Goal: Task Accomplishment & Management: Use online tool/utility

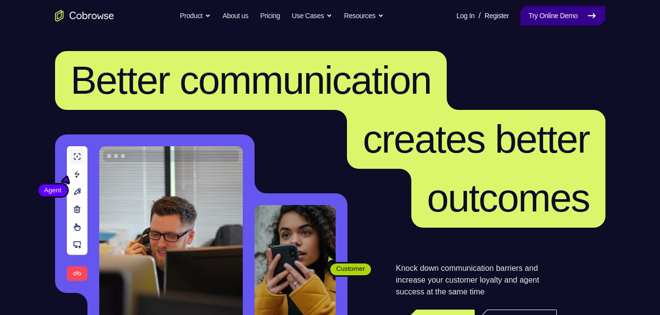
click at [541, 22] on link "Try Online Demo" at bounding box center [562, 16] width 84 height 20
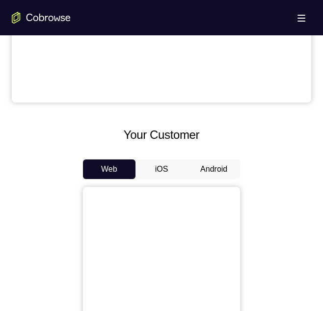
click at [219, 113] on div "Your Support Agent Your Customer Web iOS Android" at bounding box center [162, 114] width 300 height 749
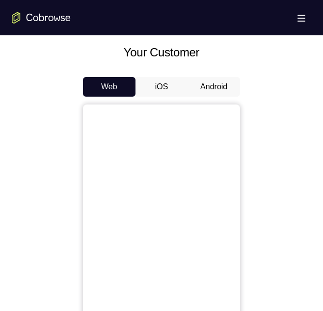
scroll to position [436, 0]
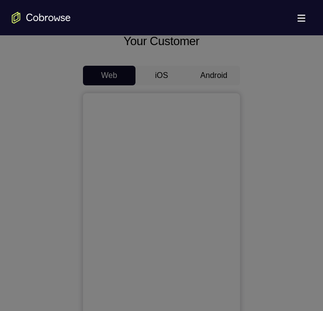
click at [206, 71] on icon at bounding box center [165, 75] width 331 height 471
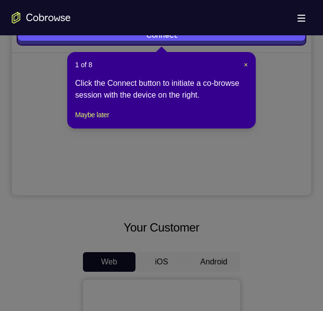
scroll to position [249, 0]
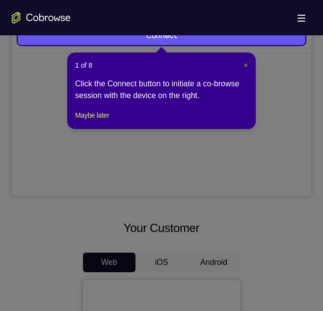
drag, startPoint x: 246, startPoint y: 64, endPoint x: 200, endPoint y: 286, distance: 226.7
click at [246, 64] on span "×" at bounding box center [246, 65] width 4 height 8
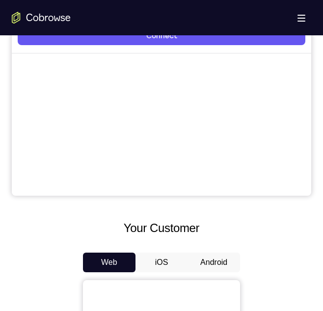
click at [210, 253] on button "Android" at bounding box center [214, 263] width 53 height 20
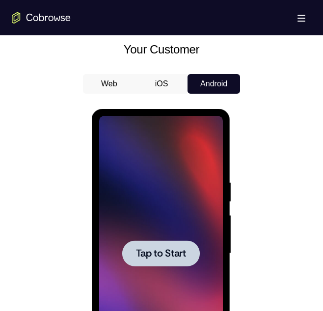
scroll to position [0, 0]
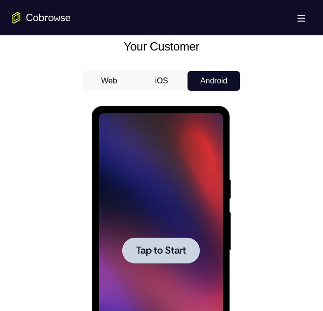
click at [170, 238] on div at bounding box center [161, 251] width 78 height 26
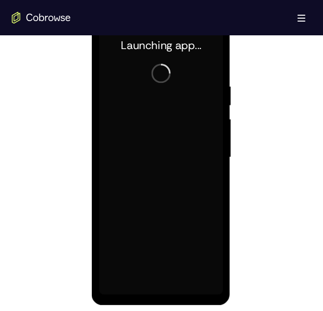
scroll to position [527, 0]
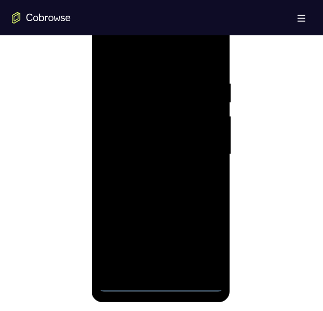
click at [163, 280] on div at bounding box center [161, 154] width 124 height 275
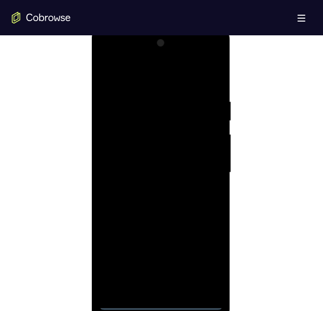
scroll to position [508, 0]
click at [61, 272] on div at bounding box center [162, 172] width 300 height 302
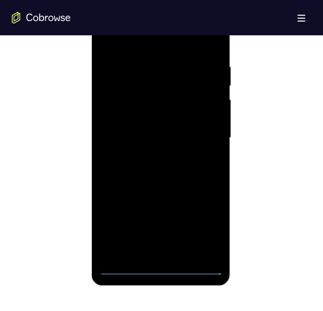
click at [159, 265] on div at bounding box center [161, 137] width 124 height 275
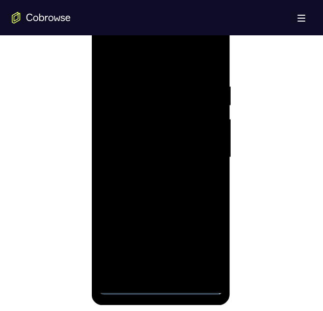
scroll to position [510, 0]
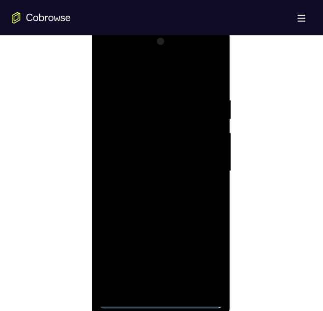
click at [203, 260] on div at bounding box center [161, 171] width 124 height 275
click at [126, 63] on div at bounding box center [161, 177] width 124 height 275
click at [198, 175] on div at bounding box center [161, 177] width 124 height 275
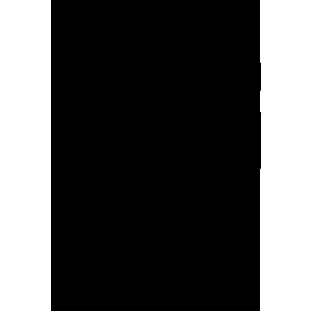
click at [110, 111] on div at bounding box center [120, 96] width 124 height 275
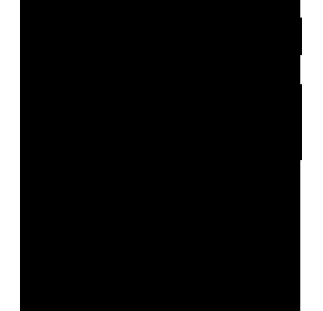
click at [80, 2] on div at bounding box center [89, 12] width 124 height 275
click at [74, 0] on div at bounding box center [89, 12] width 124 height 275
click at [80, 15] on div at bounding box center [89, 12] width 124 height 275
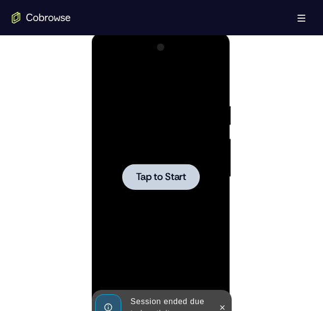
click at [181, 179] on span "Tap to Start" at bounding box center [161, 177] width 50 height 10
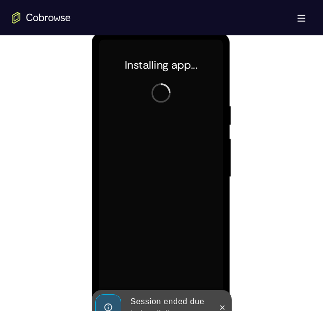
click at [273, 134] on div at bounding box center [162, 176] width 300 height 302
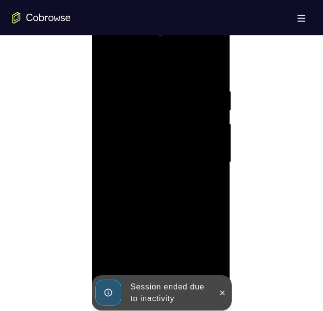
scroll to position [524, 0]
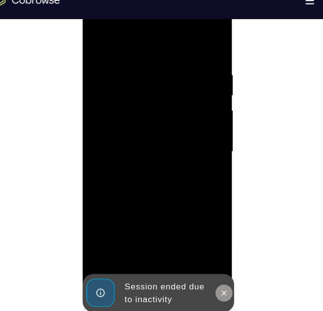
click at [215, 275] on button at bounding box center [213, 271] width 16 height 16
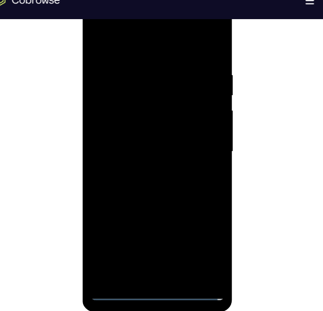
click at [156, 267] on div at bounding box center [152, 140] width 124 height 275
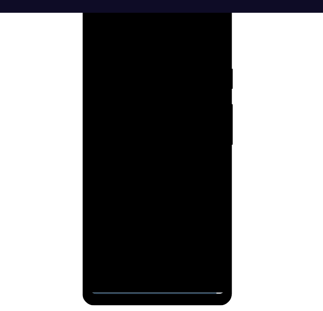
click at [152, 261] on div at bounding box center [152, 134] width 124 height 275
click at [194, 223] on div at bounding box center [152, 134] width 124 height 275
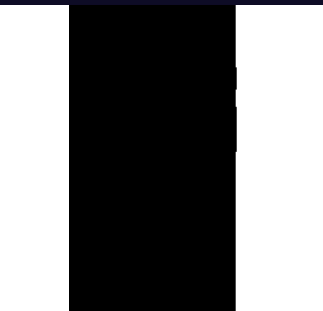
click at [180, 197] on div at bounding box center [138, 123] width 124 height 275
click at [91, 12] on div at bounding box center [138, 123] width 124 height 275
click at [181, 115] on div at bounding box center [138, 123] width 124 height 275
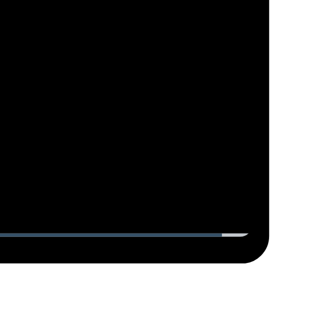
scroll to position [548, 0]
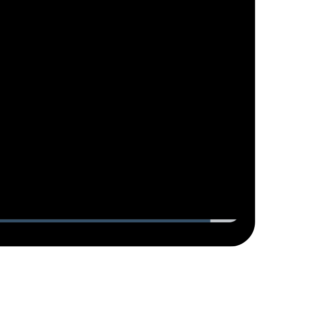
scroll to position [547, 0]
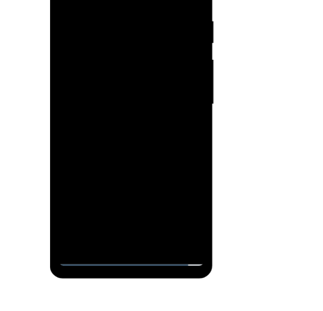
click at [104, 94] on div at bounding box center [119, 79] width 124 height 275
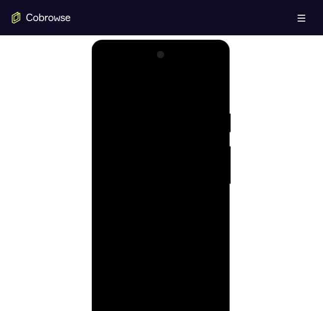
scroll to position [516, 0]
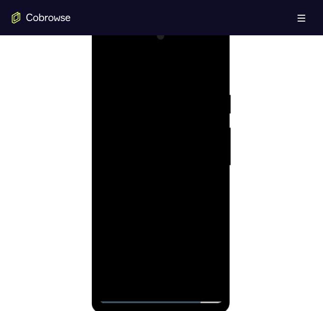
click at [175, 199] on div at bounding box center [161, 165] width 124 height 275
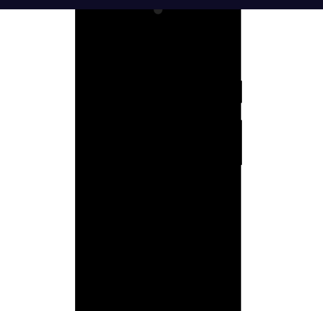
click at [152, 185] on div at bounding box center [145, 137] width 124 height 275
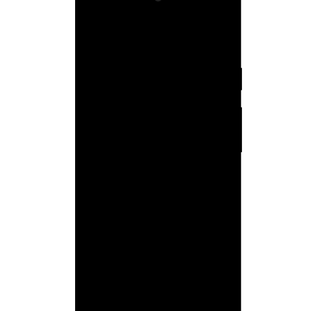
click at [169, 238] on div at bounding box center [145, 124] width 124 height 275
click at [138, 174] on div at bounding box center [145, 124] width 124 height 275
click at [138, 34] on div at bounding box center [145, 124] width 124 height 275
click at [92, 23] on div at bounding box center [145, 124] width 124 height 275
click at [122, 240] on div at bounding box center [145, 124] width 124 height 275
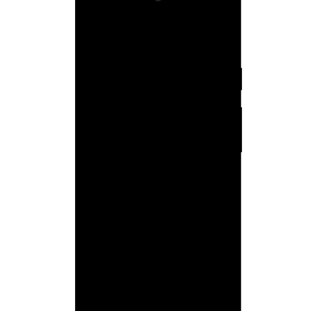
click at [188, 241] on div at bounding box center [145, 124] width 124 height 275
click at [185, 167] on div at bounding box center [145, 124] width 124 height 275
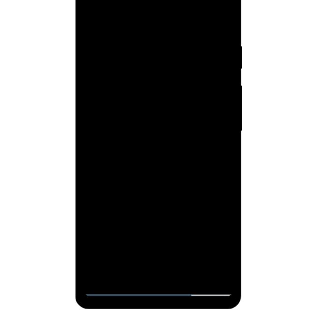
scroll to position [520, 0]
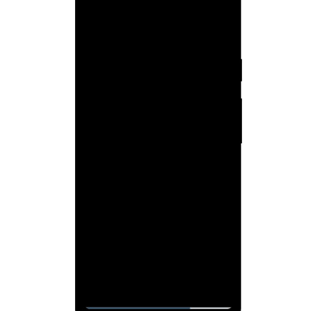
drag, startPoint x: 141, startPoint y: 175, endPoint x: 155, endPoint y: 81, distance: 95.3
click at [155, 81] on div at bounding box center [145, 115] width 124 height 275
drag, startPoint x: 139, startPoint y: 185, endPoint x: 142, endPoint y: 154, distance: 31.6
click at [142, 154] on div at bounding box center [145, 115] width 124 height 275
click at [112, 182] on div at bounding box center [145, 115] width 124 height 275
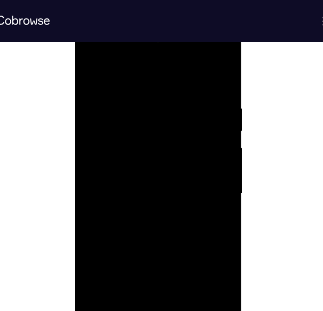
scroll to position [517, 0]
drag, startPoint x: 179, startPoint y: 107, endPoint x: 176, endPoint y: 181, distance: 74.2
click at [176, 181] on div at bounding box center [145, 168] width 124 height 275
drag, startPoint x: 159, startPoint y: 122, endPoint x: 158, endPoint y: 162, distance: 40.3
click at [158, 162] on div at bounding box center [145, 168] width 124 height 275
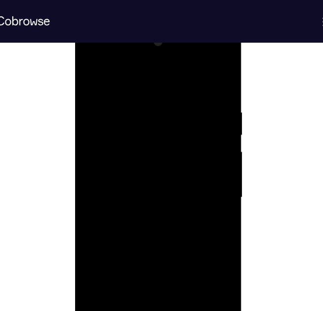
click at [180, 164] on div at bounding box center [145, 168] width 124 height 275
click at [91, 67] on div at bounding box center [145, 168] width 124 height 275
click at [91, 68] on div at bounding box center [145, 168] width 124 height 275
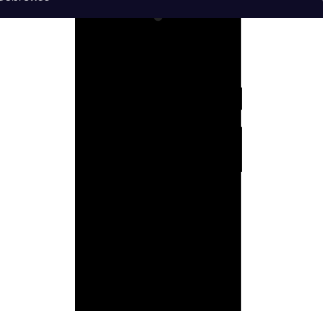
click at [92, 41] on div at bounding box center [145, 143] width 124 height 275
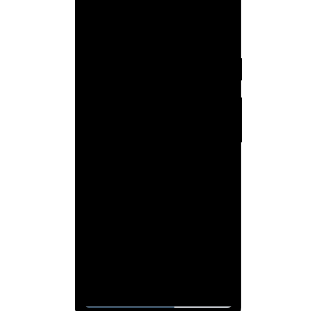
click at [166, 226] on div at bounding box center [145, 114] width 124 height 275
click at [144, 32] on div at bounding box center [145, 114] width 124 height 275
drag, startPoint x: 142, startPoint y: 177, endPoint x: 148, endPoint y: 149, distance: 28.6
click at [148, 149] on div at bounding box center [145, 114] width 124 height 275
click at [126, 194] on div at bounding box center [145, 114] width 124 height 275
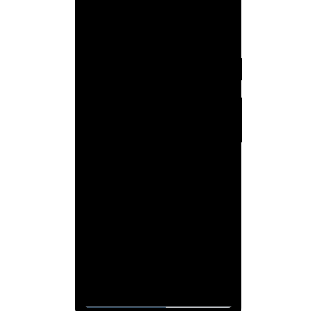
click at [89, 60] on div at bounding box center [145, 114] width 124 height 275
click at [96, 85] on div at bounding box center [145, 114] width 124 height 275
click at [195, 129] on div at bounding box center [145, 114] width 124 height 275
drag, startPoint x: 195, startPoint y: 129, endPoint x: 195, endPoint y: 165, distance: 35.9
click at [195, 165] on div at bounding box center [145, 114] width 124 height 275
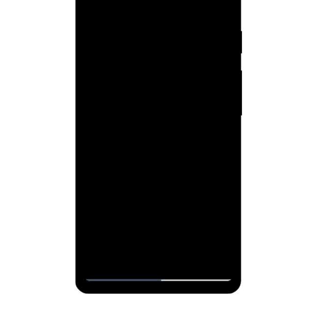
scroll to position [532, 0]
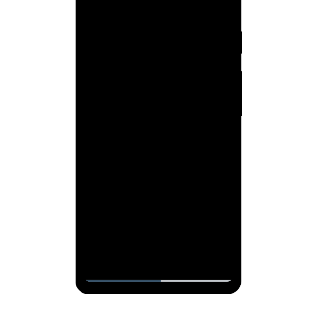
click at [95, 68] on div at bounding box center [145, 87] width 124 height 275
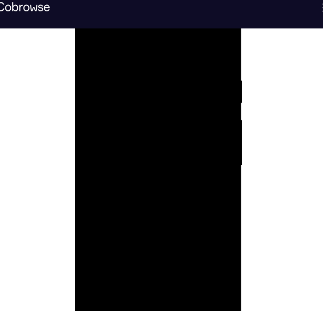
drag, startPoint x: 181, startPoint y: 95, endPoint x: 180, endPoint y: 134, distance: 38.3
click at [180, 134] on div at bounding box center [145, 137] width 124 height 275
click at [193, 128] on div at bounding box center [145, 137] width 124 height 275
click at [96, 125] on div at bounding box center [145, 137] width 124 height 275
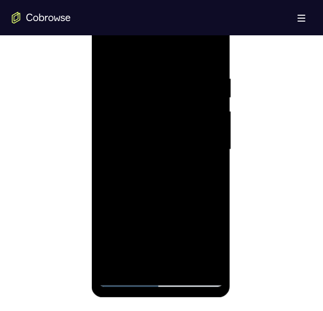
click at [269, 148] on div at bounding box center [162, 149] width 300 height 302
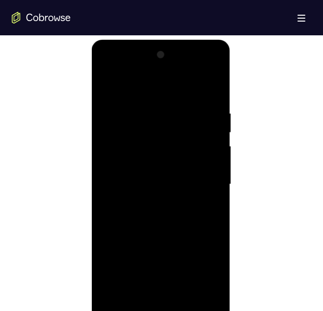
scroll to position [497, 0]
drag, startPoint x: 121, startPoint y: 143, endPoint x: 209, endPoint y: 151, distance: 87.8
click at [209, 151] on div at bounding box center [161, 184] width 124 height 275
drag, startPoint x: 117, startPoint y: 167, endPoint x: 171, endPoint y: 167, distance: 53.5
click at [171, 167] on div at bounding box center [161, 184] width 124 height 275
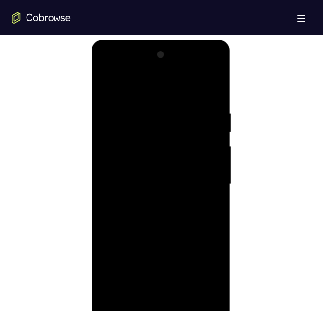
drag, startPoint x: 129, startPoint y: 172, endPoint x: 287, endPoint y: 164, distance: 158.4
click at [231, 164] on html "Online web based iOS Simulators and Android Emulators. Run iPhone, iPad, Mobile…" at bounding box center [161, 187] width 140 height 295
drag, startPoint x: 127, startPoint y: 168, endPoint x: 237, endPoint y: 174, distance: 110.7
click at [231, 174] on html "Online web based iOS Simulators and Android Emulators. Run iPhone, iPad, Mobile…" at bounding box center [161, 187] width 140 height 295
click at [214, 59] on div at bounding box center [161, 184] width 124 height 275
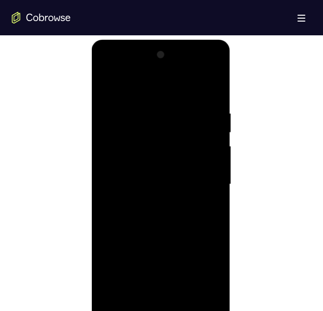
drag, startPoint x: 112, startPoint y: 171, endPoint x: 199, endPoint y: 154, distance: 89.0
click at [199, 154] on div at bounding box center [161, 184] width 124 height 275
click at [111, 173] on div at bounding box center [161, 184] width 124 height 275
click at [212, 172] on div at bounding box center [161, 184] width 124 height 275
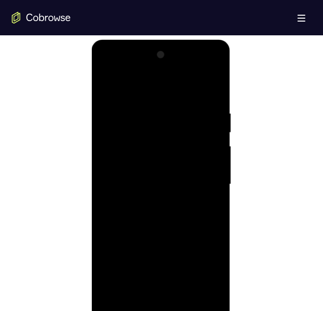
click at [212, 172] on div at bounding box center [161, 184] width 124 height 275
click at [214, 56] on div at bounding box center [161, 184] width 124 height 275
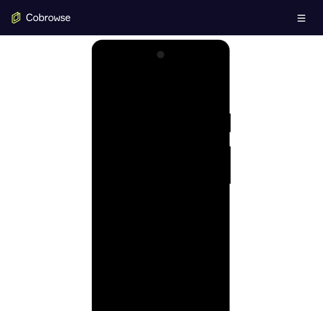
scroll to position [531, 0]
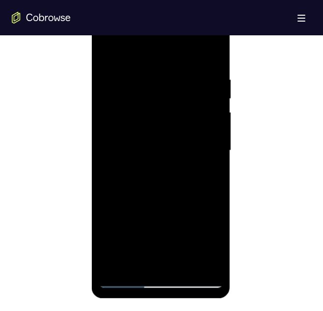
click at [112, 268] on div at bounding box center [161, 150] width 124 height 275
click at [214, 50] on div at bounding box center [161, 150] width 124 height 275
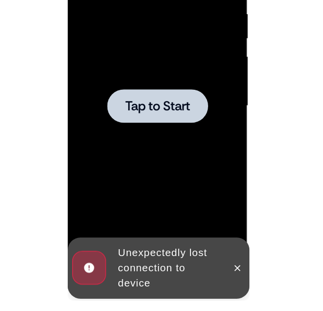
scroll to position [530, 0]
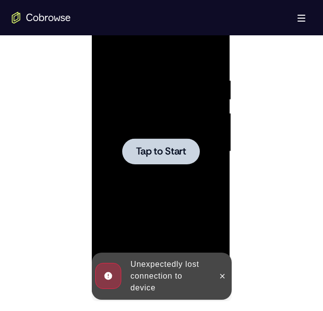
click at [167, 155] on span "Tap to Start" at bounding box center [161, 152] width 50 height 10
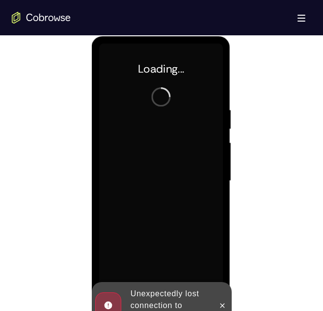
scroll to position [499, 0]
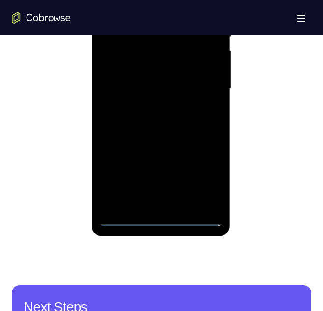
click at [159, 218] on div at bounding box center [161, 88] width 124 height 275
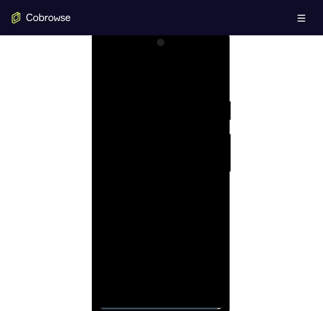
scroll to position [508, 0]
click at [204, 257] on div at bounding box center [161, 173] width 124 height 275
click at [126, 60] on div at bounding box center [161, 173] width 124 height 275
click at [197, 166] on div at bounding box center [161, 173] width 124 height 275
click at [153, 191] on div at bounding box center [161, 173] width 124 height 275
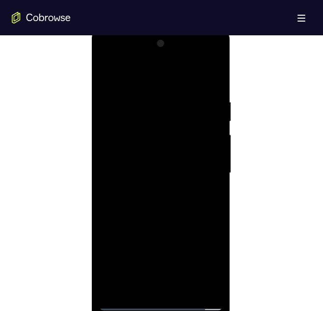
click at [149, 166] on div at bounding box center [161, 173] width 124 height 275
click at [147, 153] on div at bounding box center [161, 173] width 124 height 275
click at [156, 174] on div at bounding box center [161, 173] width 124 height 275
click at [163, 193] on div at bounding box center [161, 173] width 124 height 275
click at [131, 187] on div at bounding box center [161, 173] width 124 height 275
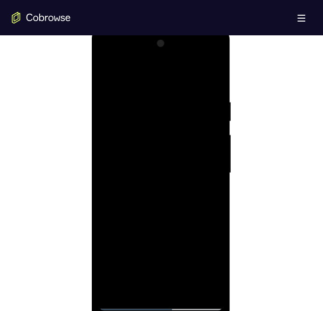
click at [154, 172] on div at bounding box center [161, 173] width 124 height 275
click at [161, 198] on div at bounding box center [161, 173] width 124 height 275
click at [145, 189] on div at bounding box center [161, 173] width 124 height 275
click at [149, 173] on div at bounding box center [161, 173] width 124 height 275
click at [163, 194] on div at bounding box center [161, 173] width 124 height 275
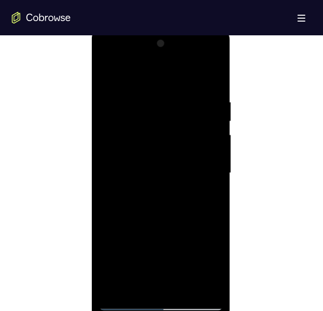
click at [147, 183] on div at bounding box center [161, 173] width 124 height 275
click at [165, 176] on div at bounding box center [161, 173] width 124 height 275
click at [161, 202] on div at bounding box center [161, 173] width 124 height 275
click at [161, 220] on div at bounding box center [161, 173] width 124 height 275
click at [163, 128] on div at bounding box center [161, 173] width 124 height 275
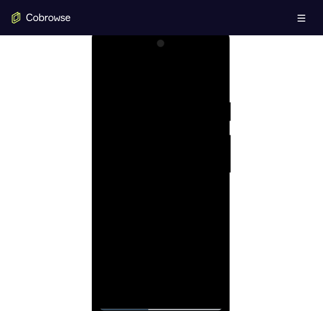
click at [162, 123] on div at bounding box center [161, 173] width 124 height 275
click at [144, 133] on div at bounding box center [161, 173] width 124 height 275
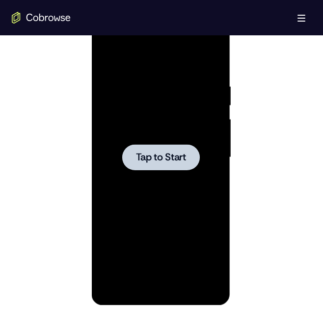
scroll to position [522, 0]
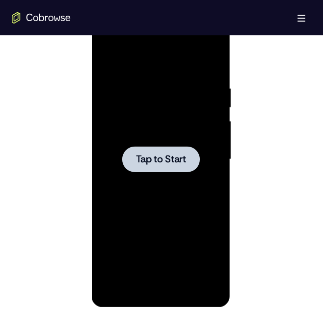
click at [161, 163] on span "Tap to Start" at bounding box center [161, 160] width 50 height 10
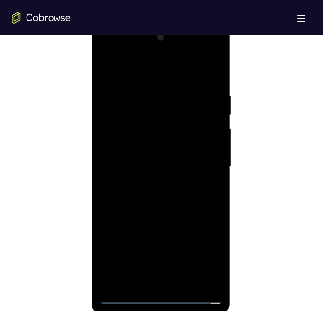
scroll to position [517, 0]
click at [158, 291] on div at bounding box center [161, 164] width 124 height 275
click at [162, 294] on div at bounding box center [161, 164] width 124 height 275
click at [199, 240] on div at bounding box center [161, 164] width 124 height 275
click at [204, 248] on div at bounding box center [161, 164] width 124 height 275
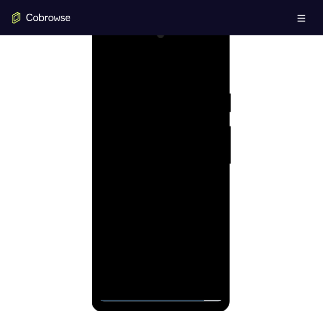
click at [109, 43] on div at bounding box center [161, 164] width 124 height 275
click at [203, 157] on div at bounding box center [161, 164] width 124 height 275
click at [151, 181] on div at bounding box center [161, 164] width 124 height 275
click at [161, 145] on div at bounding box center [161, 164] width 124 height 275
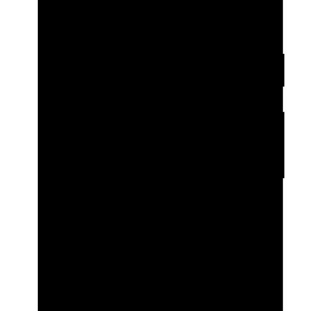
click at [82, 60] on div at bounding box center [107, 67] width 124 height 275
click at [135, 59] on div at bounding box center [107, 67] width 124 height 275
click at [136, 59] on div at bounding box center [107, 67] width 124 height 275
click at [109, 85] on div at bounding box center [107, 67] width 124 height 275
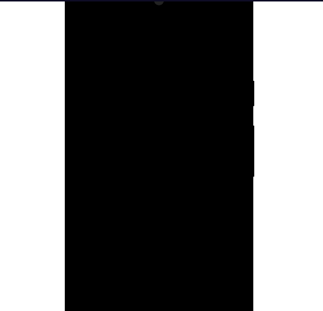
click at [96, 110] on div at bounding box center [134, 125] width 124 height 275
click at [121, 152] on div at bounding box center [134, 89] width 124 height 275
click at [103, 151] on div at bounding box center [134, 89] width 124 height 275
click at [121, 158] on div at bounding box center [134, 89] width 124 height 275
click at [102, 165] on div at bounding box center [134, 89] width 124 height 275
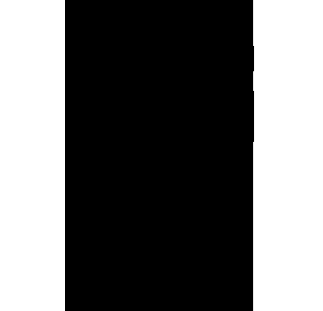
click at [124, 171] on div at bounding box center [134, 89] width 124 height 275
click at [115, 154] on div at bounding box center [134, 89] width 124 height 275
click at [102, 150] on div at bounding box center [134, 89] width 124 height 275
click at [104, 174] on div at bounding box center [134, 89] width 124 height 275
click at [119, 130] on div at bounding box center [134, 89] width 124 height 275
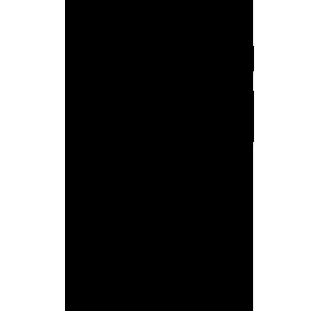
click at [122, 138] on div at bounding box center [134, 89] width 124 height 275
click at [160, 197] on div at bounding box center [134, 89] width 124 height 275
click at [141, 105] on div at bounding box center [134, 89] width 124 height 275
click at [164, 109] on div at bounding box center [134, 89] width 124 height 275
click at [167, 131] on div at bounding box center [134, 89] width 124 height 275
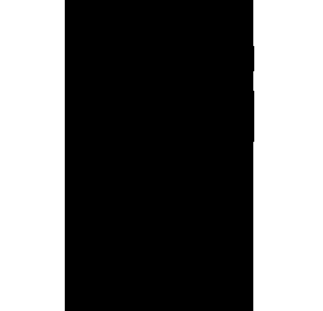
click at [149, 131] on div at bounding box center [134, 89] width 124 height 275
click at [145, 149] on div at bounding box center [134, 89] width 124 height 275
click at [160, 155] on div at bounding box center [134, 89] width 124 height 275
click at [167, 200] on div at bounding box center [134, 89] width 124 height 275
click at [139, 138] on div at bounding box center [134, 89] width 124 height 275
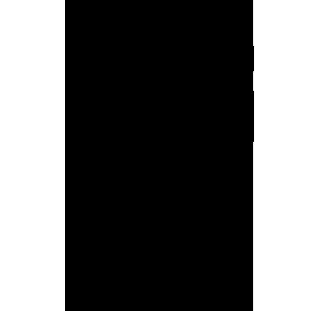
click at [127, 137] on div at bounding box center [134, 89] width 124 height 275
click at [124, 145] on div at bounding box center [134, 89] width 124 height 275
click at [160, 155] on div at bounding box center [134, 89] width 124 height 275
click at [150, 168] on div at bounding box center [134, 89] width 124 height 275
click at [125, 171] on div at bounding box center [134, 89] width 124 height 275
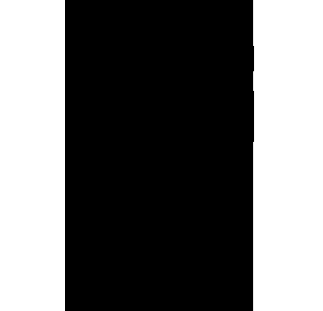
click at [141, 174] on div at bounding box center [134, 89] width 124 height 275
click at [140, 151] on div at bounding box center [134, 89] width 124 height 275
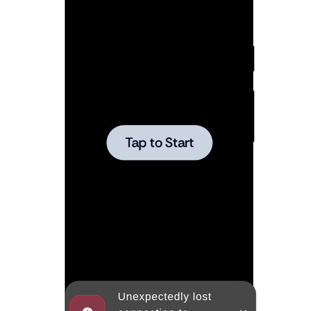
click at [130, 95] on span "Tap to Start" at bounding box center [134, 90] width 50 height 10
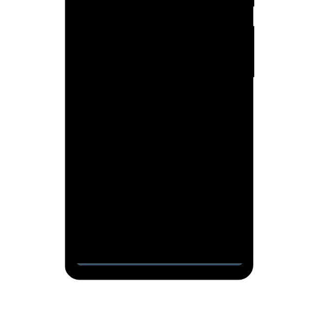
scroll to position [541, 0]
click at [137, 156] on div at bounding box center [134, 26] width 124 height 275
click at [182, 111] on div at bounding box center [134, 26] width 124 height 275
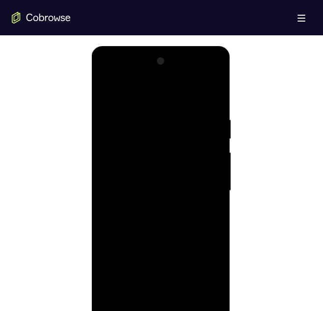
scroll to position [490, 0]
click at [119, 78] on div at bounding box center [161, 191] width 124 height 275
click at [203, 180] on div at bounding box center [161, 191] width 124 height 275
click at [169, 280] on div at bounding box center [161, 191] width 124 height 275
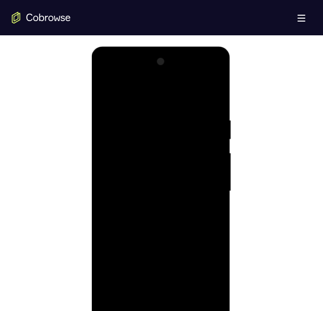
click at [154, 209] on div at bounding box center [161, 191] width 124 height 275
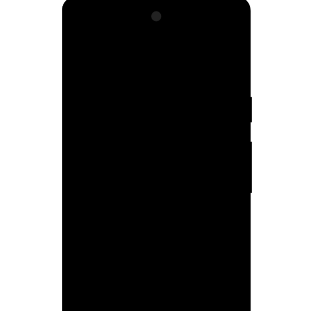
click at [136, 133] on div at bounding box center [131, 140] width 124 height 275
click at [105, 118] on div at bounding box center [131, 140] width 124 height 275
click at [101, 119] on div at bounding box center [131, 140] width 124 height 275
click at [96, 120] on div at bounding box center [131, 140] width 124 height 275
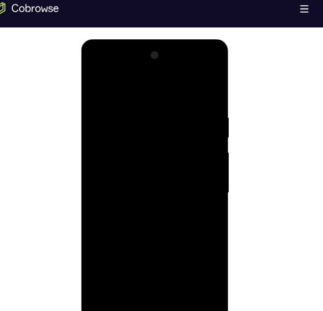
click at [147, 187] on div at bounding box center [150, 183] width 124 height 275
click at [150, 213] on div at bounding box center [150, 183] width 124 height 275
click at [138, 196] on div at bounding box center [150, 183] width 124 height 275
click at [142, 182] on div at bounding box center [150, 183] width 124 height 275
click at [148, 208] on div at bounding box center [150, 183] width 124 height 275
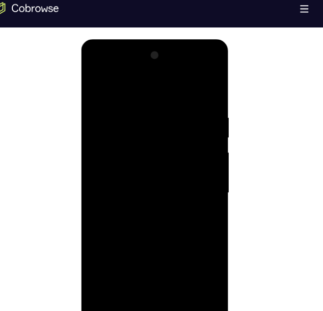
click at [154, 230] on div at bounding box center [150, 183] width 124 height 275
click at [138, 137] on div at bounding box center [150, 183] width 124 height 275
click at [119, 144] on div at bounding box center [150, 183] width 124 height 275
click at [153, 181] on div at bounding box center [150, 183] width 124 height 275
click at [125, 160] on div at bounding box center [150, 183] width 124 height 275
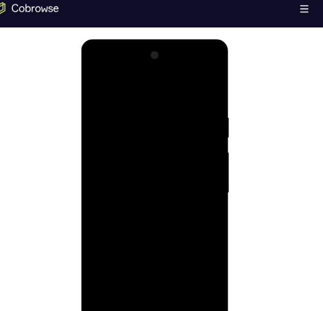
click at [150, 222] on div at bounding box center [150, 183] width 124 height 275
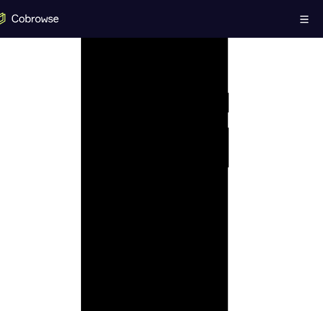
scroll to position [522, 0]
click at [171, 274] on div at bounding box center [150, 160] width 124 height 275
click at [173, 273] on div at bounding box center [150, 160] width 124 height 275
click at [146, 210] on div at bounding box center [150, 160] width 124 height 275
click at [118, 174] on div at bounding box center [150, 160] width 124 height 275
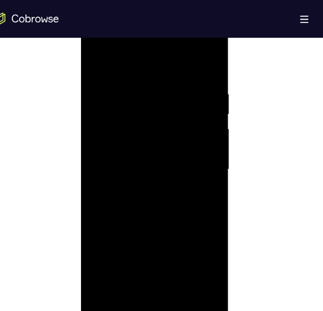
click at [132, 267] on div at bounding box center [150, 160] width 124 height 275
click at [114, 181] on div at bounding box center [150, 160] width 124 height 275
drag, startPoint x: 163, startPoint y: 269, endPoint x: 128, endPoint y: 273, distance: 34.6
click at [128, 273] on div at bounding box center [150, 160] width 124 height 275
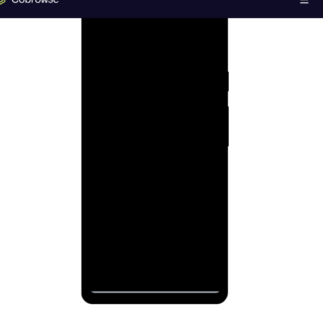
scroll to position [523, 0]
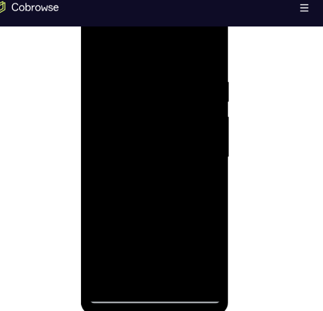
click at [200, 242] on div at bounding box center [150, 148] width 124 height 275
click at [97, 241] on div at bounding box center [150, 148] width 124 height 275
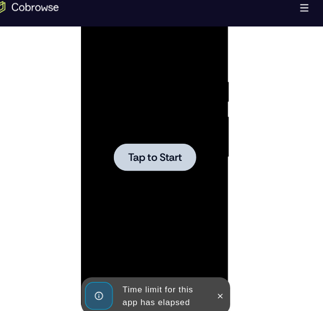
click at [163, 147] on span "Tap to Start" at bounding box center [150, 148] width 50 height 10
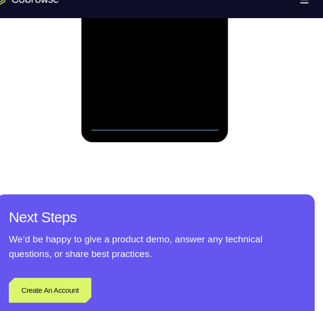
scroll to position [678, 0]
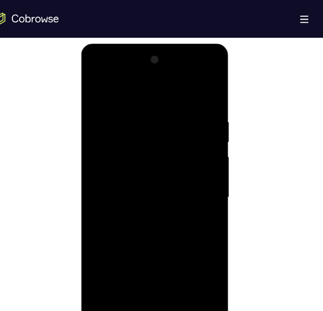
scroll to position [495, 0]
click at [99, 71] on div at bounding box center [150, 189] width 124 height 275
click at [191, 181] on div at bounding box center [150, 189] width 124 height 275
click at [147, 277] on div at bounding box center [150, 189] width 124 height 275
click at [142, 206] on div at bounding box center [150, 189] width 124 height 275
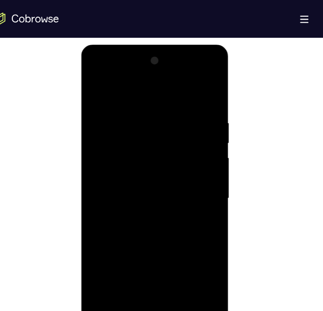
click at [142, 180] on div at bounding box center [150, 189] width 124 height 275
click at [123, 147] on div at bounding box center [150, 189] width 124 height 275
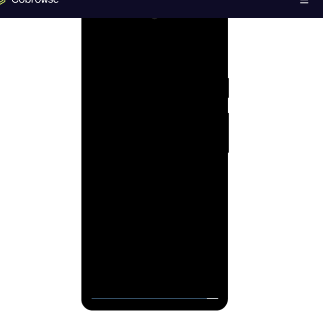
scroll to position [519, 0]
click at [111, 275] on div at bounding box center [150, 144] width 124 height 275
click at [114, 134] on div at bounding box center [150, 144] width 124 height 275
click at [107, 97] on div at bounding box center [150, 144] width 124 height 275
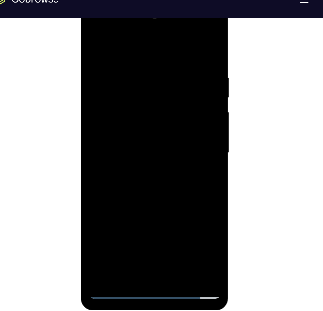
click at [112, 100] on div at bounding box center [150, 144] width 124 height 275
click at [166, 201] on div at bounding box center [150, 144] width 124 height 275
click at [195, 203] on div at bounding box center [150, 144] width 124 height 275
click at [171, 203] on div at bounding box center [150, 144] width 124 height 275
click at [116, 222] on div at bounding box center [150, 144] width 124 height 275
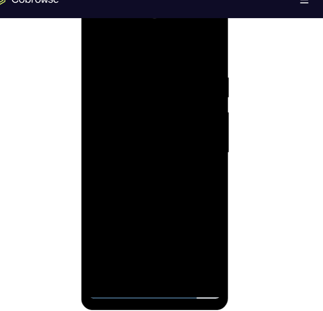
click at [116, 222] on div at bounding box center [150, 144] width 124 height 275
click at [120, 204] on div at bounding box center [150, 144] width 124 height 275
click at [139, 223] on div at bounding box center [150, 144] width 124 height 275
click at [102, 254] on div at bounding box center [150, 144] width 124 height 275
click at [131, 223] on div at bounding box center [150, 144] width 124 height 275
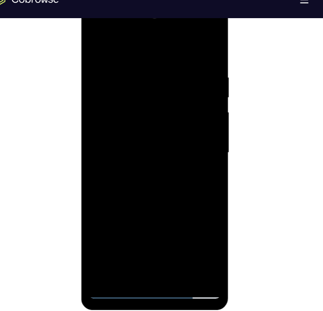
click at [94, 202] on div at bounding box center [150, 144] width 124 height 275
click at [123, 125] on div at bounding box center [150, 144] width 124 height 275
click at [93, 184] on div at bounding box center [150, 144] width 124 height 275
click at [207, 186] on div at bounding box center [150, 144] width 124 height 275
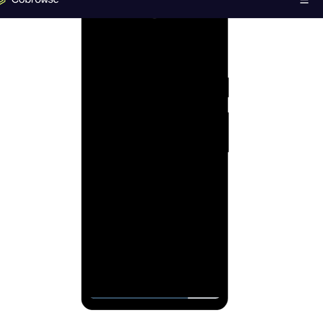
click at [107, 185] on div at bounding box center [150, 144] width 124 height 275
click at [205, 185] on div at bounding box center [150, 144] width 124 height 275
click at [103, 252] on div at bounding box center [150, 144] width 124 height 275
click at [115, 233] on div at bounding box center [150, 144] width 124 height 275
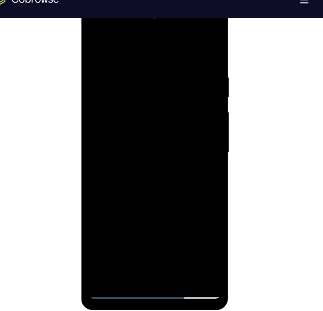
click at [115, 233] on div at bounding box center [150, 144] width 124 height 275
click at [158, 140] on div at bounding box center [150, 144] width 124 height 275
click at [148, 171] on div at bounding box center [150, 144] width 124 height 275
click at [153, 190] on div at bounding box center [150, 144] width 124 height 275
click at [139, 98] on div at bounding box center [150, 144] width 124 height 275
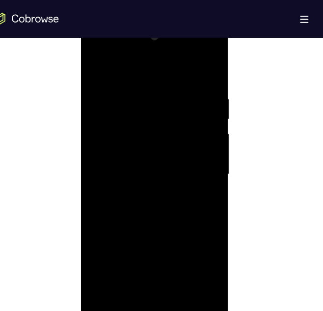
scroll to position [517, 0]
click at [117, 120] on div at bounding box center [150, 165] width 124 height 275
click at [97, 209] on div at bounding box center [150, 165] width 124 height 275
click at [125, 117] on div at bounding box center [150, 165] width 124 height 275
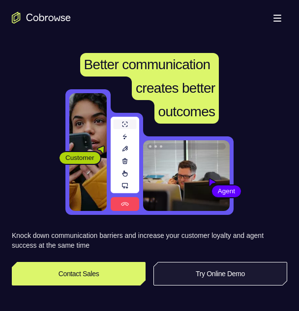
click at [204, 278] on link "Try Online Demo" at bounding box center [220, 274] width 134 height 24
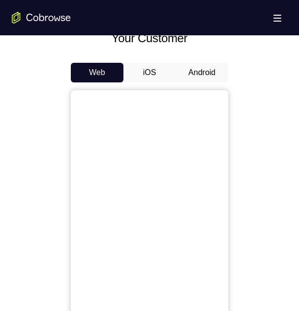
scroll to position [440, 0]
click at [218, 73] on button "Android" at bounding box center [201, 72] width 53 height 20
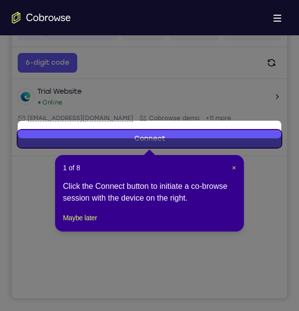
scroll to position [130, 0]
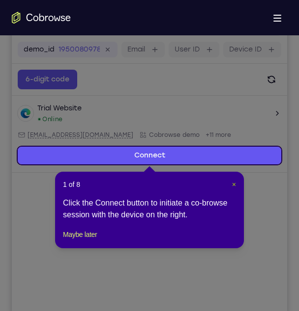
click at [232, 185] on span "×" at bounding box center [234, 185] width 4 height 8
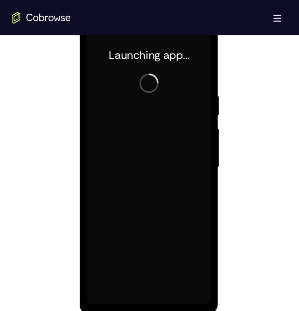
scroll to position [513, 0]
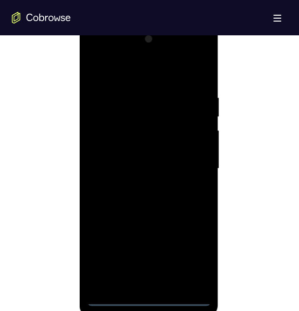
click at [151, 297] on div at bounding box center [148, 168] width 124 height 275
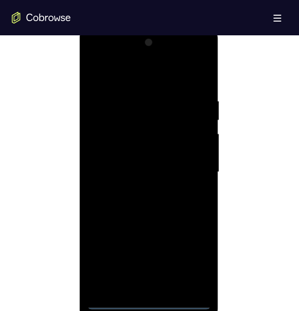
scroll to position [509, 0]
click at [149, 302] on div at bounding box center [148, 172] width 124 height 275
click at [194, 264] on div at bounding box center [148, 172] width 124 height 275
click at [99, 57] on div at bounding box center [148, 172] width 124 height 275
click at [108, 58] on div at bounding box center [148, 172] width 124 height 275
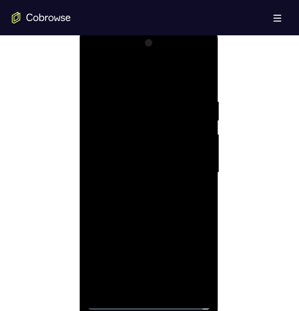
click at [187, 167] on div at bounding box center [148, 172] width 124 height 275
click at [134, 189] on div at bounding box center [148, 172] width 124 height 275
click at [95, 141] on div at bounding box center [148, 172] width 124 height 275
click at [142, 164] on div at bounding box center [148, 172] width 124 height 275
click at [131, 157] on div at bounding box center [148, 172] width 124 height 275
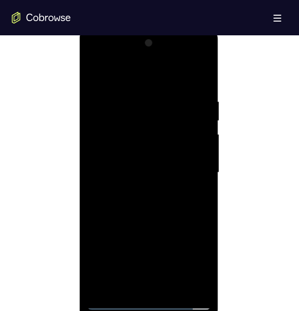
click at [154, 189] on div at bounding box center [148, 172] width 124 height 275
click at [135, 129] on div at bounding box center [148, 172] width 124 height 275
click at [145, 145] on div at bounding box center [148, 172] width 124 height 275
click at [126, 130] on div at bounding box center [148, 172] width 124 height 275
click at [144, 166] on div at bounding box center [148, 172] width 124 height 275
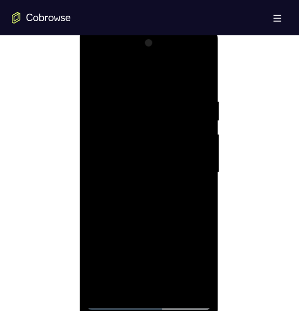
click at [142, 131] on div at bounding box center [148, 172] width 124 height 275
click at [144, 167] on div at bounding box center [148, 172] width 124 height 275
click at [137, 131] on div at bounding box center [148, 172] width 124 height 275
click at [158, 129] on div at bounding box center [148, 172] width 124 height 275
click at [153, 130] on div at bounding box center [148, 172] width 124 height 275
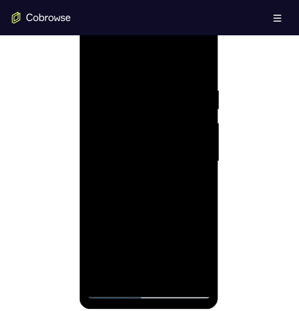
scroll to position [521, 0]
click at [146, 289] on div at bounding box center [148, 161] width 124 height 275
click at [189, 250] on div at bounding box center [148, 161] width 124 height 275
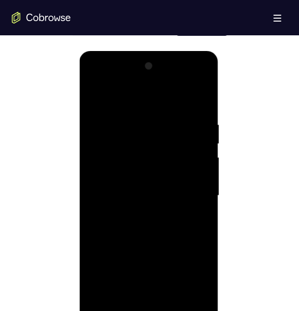
scroll to position [485, 0]
click at [90, 79] on div at bounding box center [148, 196] width 124 height 275
click at [190, 187] on div at bounding box center [148, 196] width 124 height 275
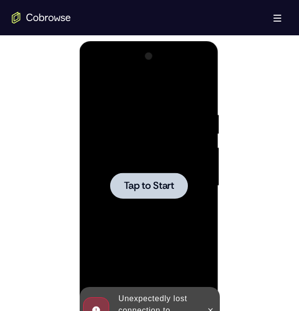
scroll to position [495, 0]
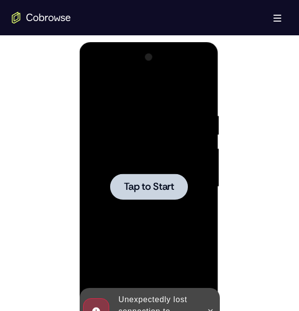
click at [140, 194] on div at bounding box center [149, 187] width 78 height 26
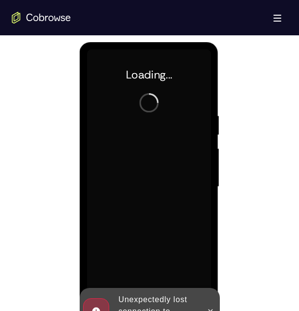
click at [133, 188] on div at bounding box center [148, 187] width 124 height 275
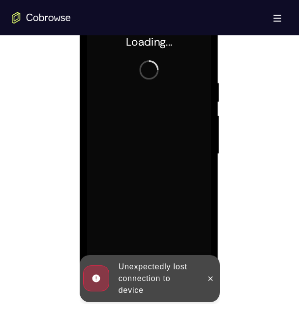
scroll to position [534, 0]
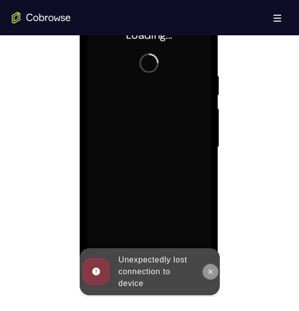
click at [207, 273] on icon at bounding box center [210, 272] width 8 height 8
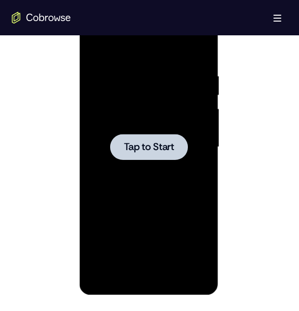
click at [147, 147] on span "Tap to Start" at bounding box center [148, 147] width 50 height 10
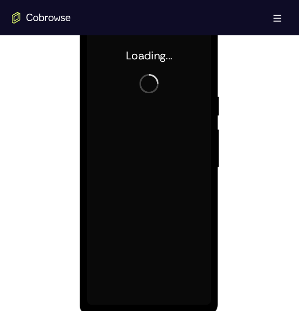
scroll to position [515, 0]
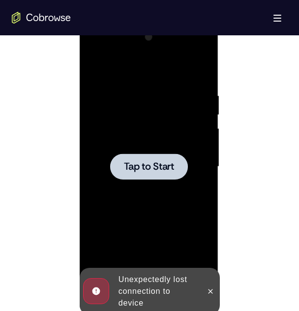
click at [168, 163] on span "Tap to Start" at bounding box center [148, 167] width 50 height 10
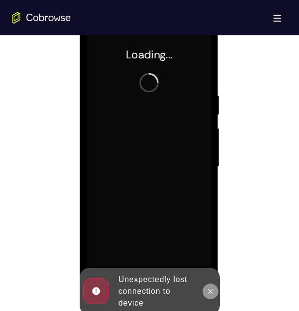
click at [202, 288] on button at bounding box center [210, 292] width 16 height 16
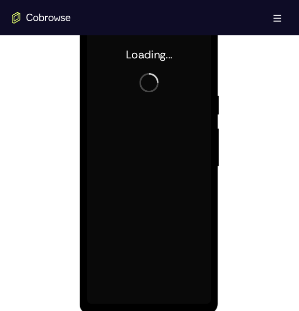
scroll to position [501, 0]
